Goal: Information Seeking & Learning: Learn about a topic

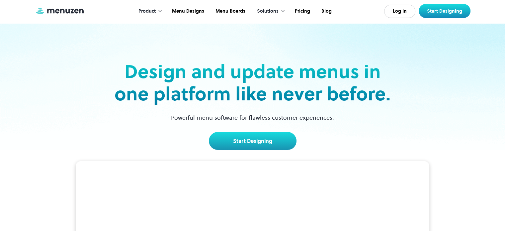
click at [252, 148] on link "Start Designing" at bounding box center [253, 141] width 88 height 18
click at [309, 10] on link "Pricing" at bounding box center [301, 11] width 27 height 21
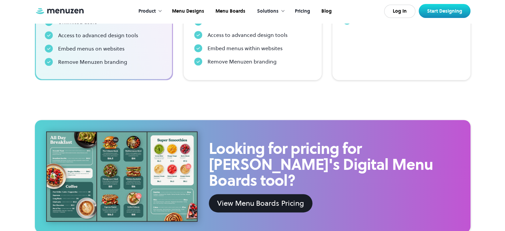
scroll to position [166, 0]
